Goal: Task Accomplishment & Management: Manage account settings

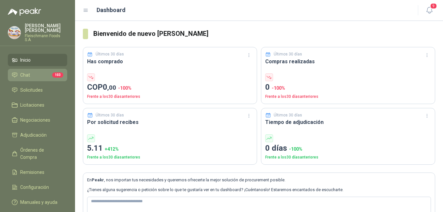
click at [27, 73] on span "Chat" at bounding box center [25, 74] width 10 height 7
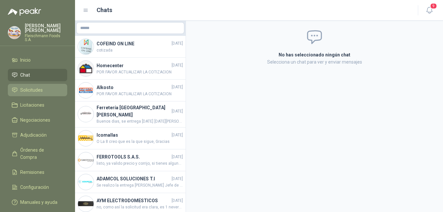
click at [27, 86] on span "Solicitudes" at bounding box center [31, 89] width 23 height 7
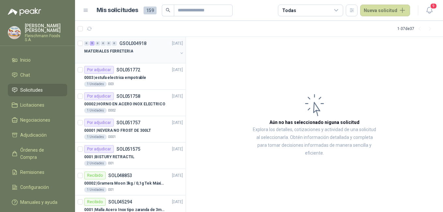
click at [140, 47] on div "MATERIALES FERRETERIA" at bounding box center [131, 51] width 94 height 8
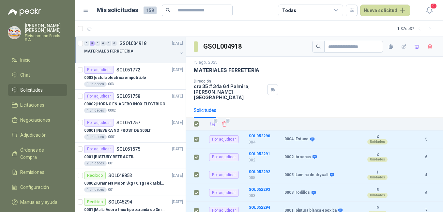
scroll to position [13, 0]
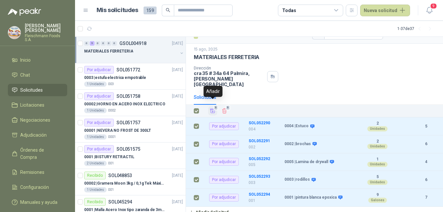
click at [212, 108] on icon "Añadir" at bounding box center [213, 111] width 6 height 6
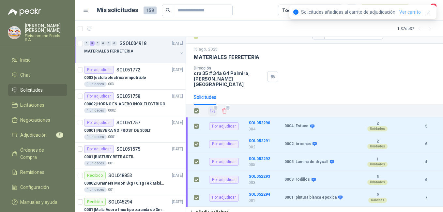
click at [409, 13] on link "Ver carrito" at bounding box center [410, 11] width 22 height 7
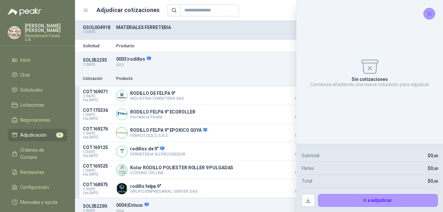
click at [429, 16] on icon "Cerrar" at bounding box center [429, 14] width 8 height 8
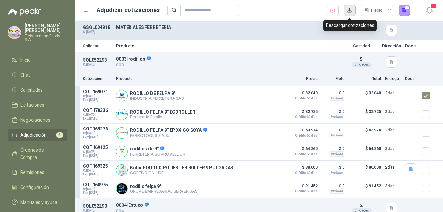
click at [346, 11] on button "button" at bounding box center [350, 11] width 12 height 12
